Goal: Information Seeking & Learning: Learn about a topic

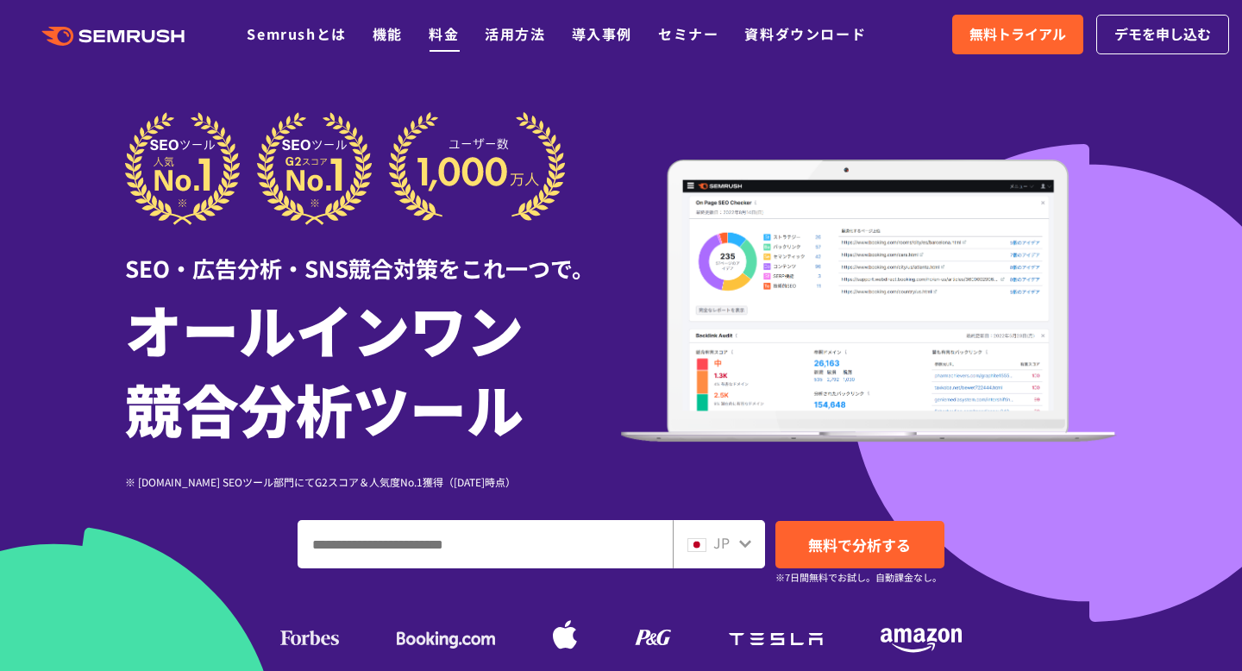
click at [446, 40] on link "料金" at bounding box center [444, 33] width 30 height 21
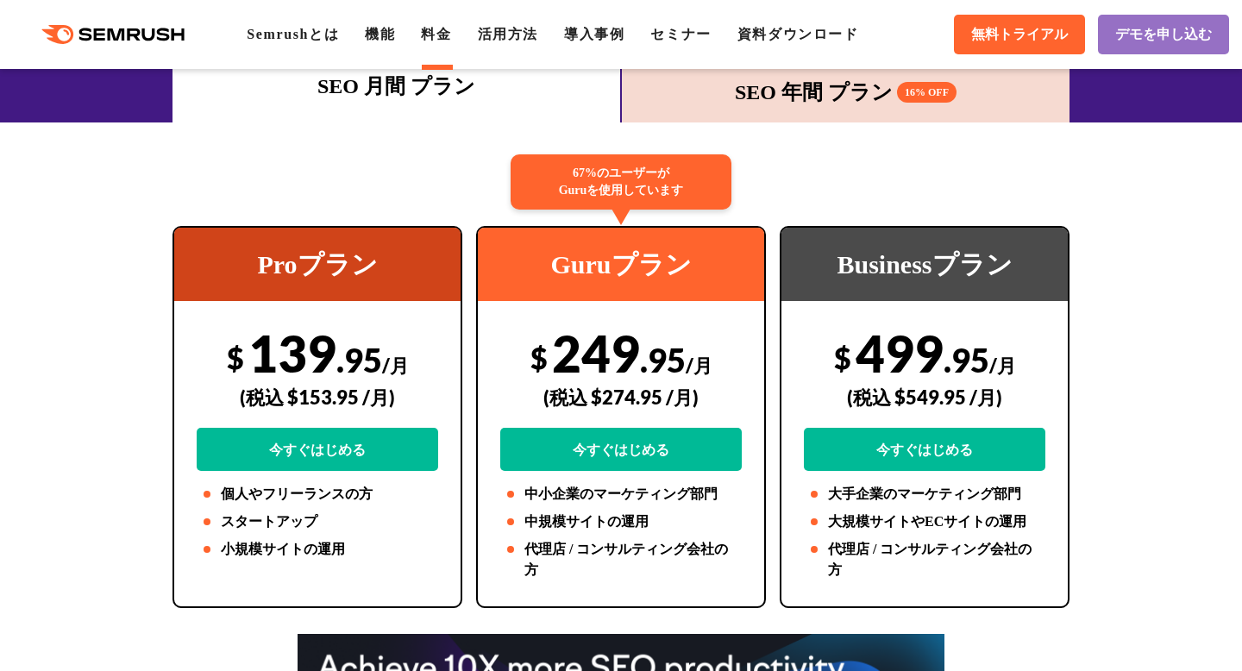
scroll to position [307, 0]
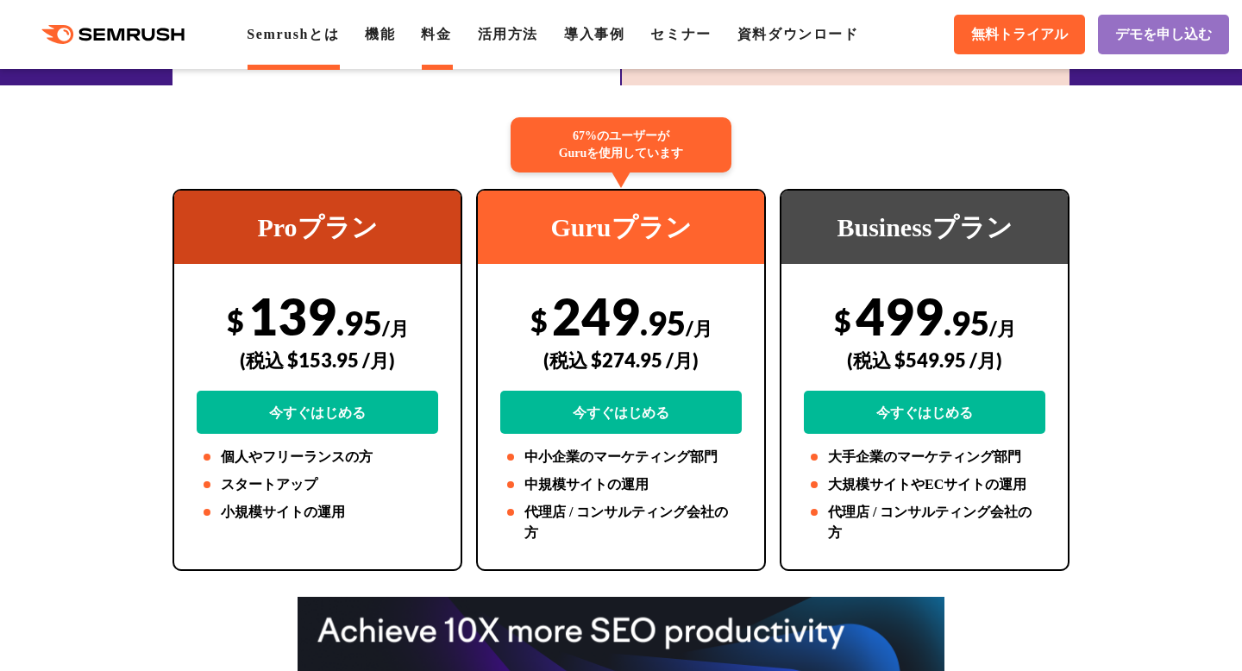
click at [310, 29] on link "Semrushとは" at bounding box center [293, 34] width 92 height 15
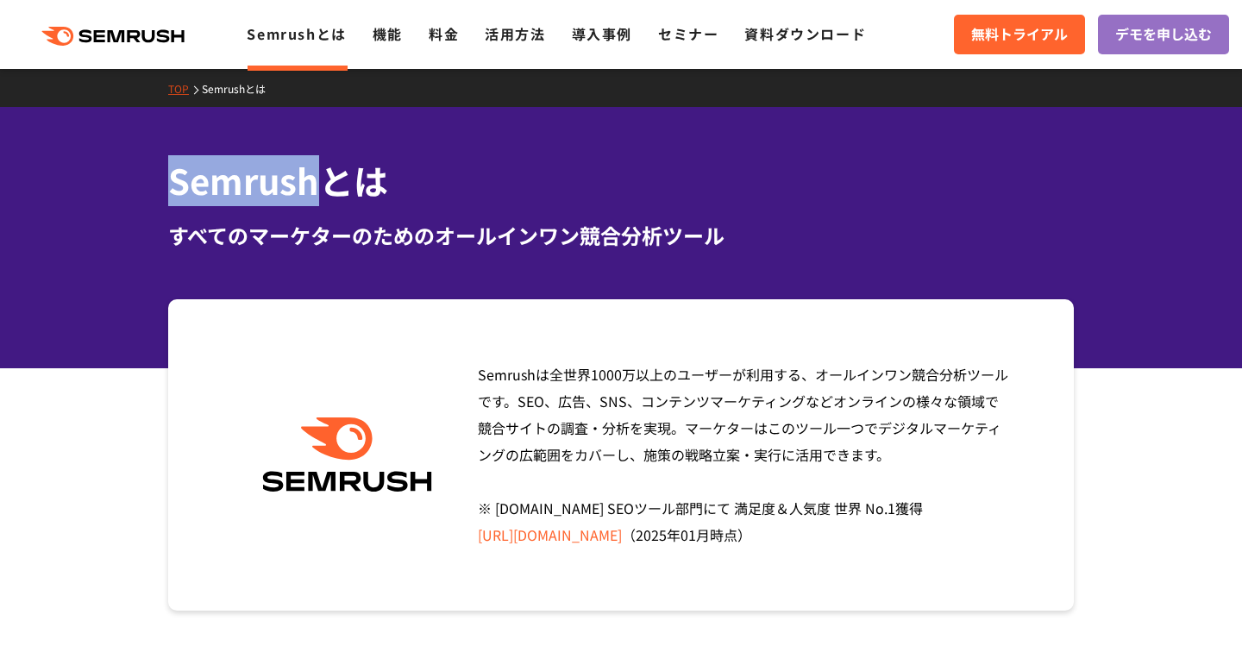
drag, startPoint x: 173, startPoint y: 188, endPoint x: 317, endPoint y: 187, distance: 143.2
click at [317, 187] on h1 "Semrushとは" at bounding box center [621, 180] width 906 height 51
copy h1 "Semrush"
